Goal: Find specific page/section: Find specific page/section

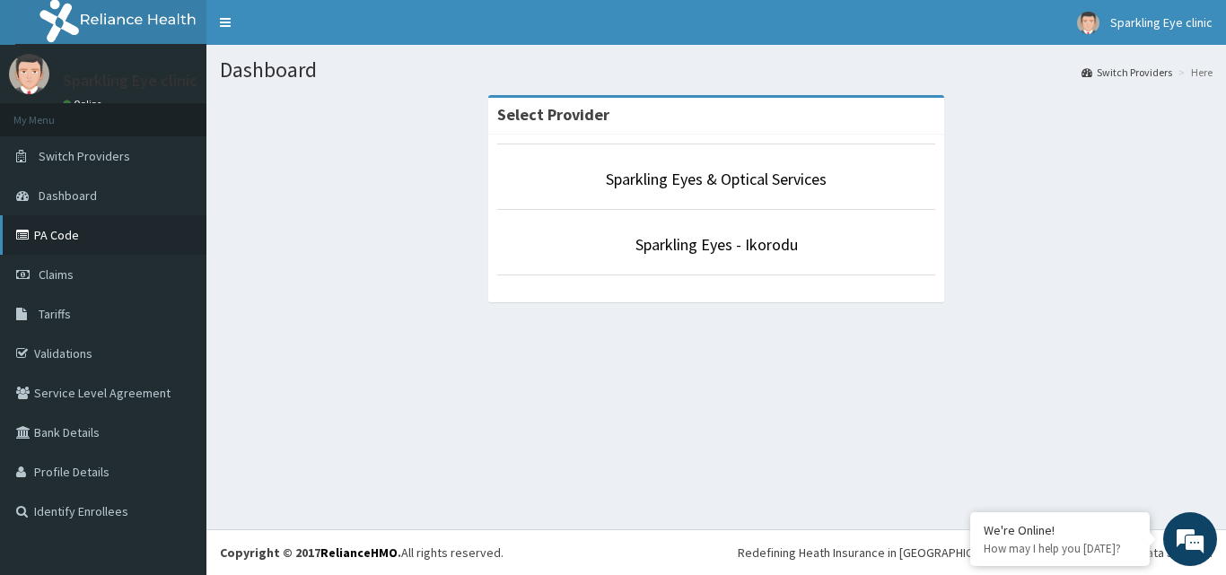
click at [67, 234] on link "PA Code" at bounding box center [103, 234] width 206 height 39
click at [678, 245] on link "Sparkling Eyes - Ikorodu" at bounding box center [716, 244] width 162 height 21
click at [48, 236] on link "PA Code" at bounding box center [103, 234] width 206 height 39
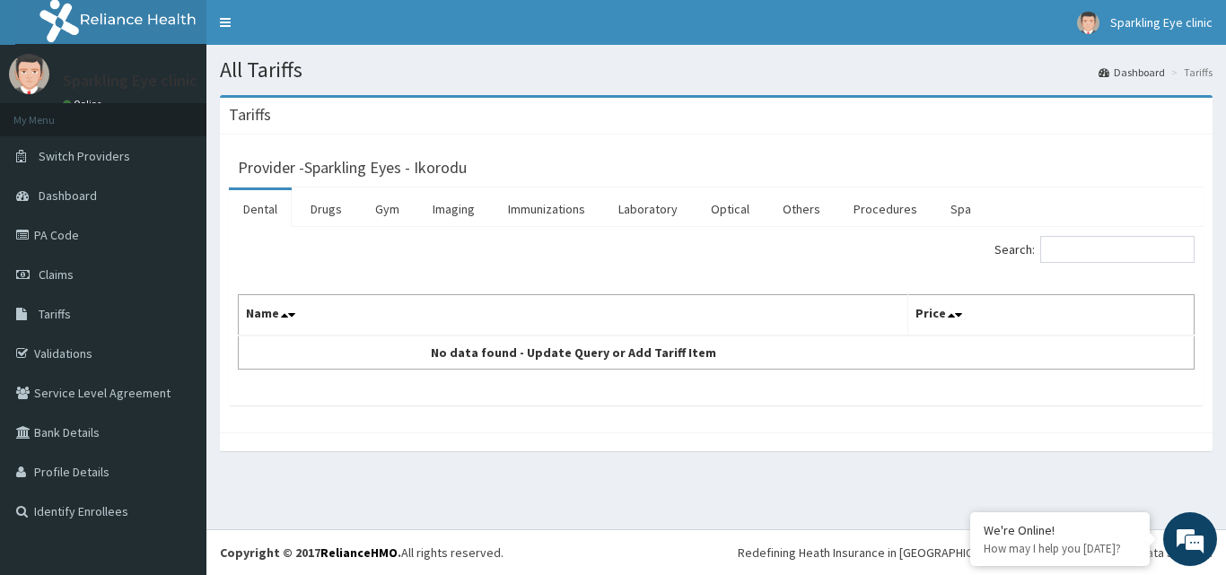
click at [66, 238] on link "PA Code" at bounding box center [103, 234] width 206 height 39
